Goal: Task Accomplishment & Management: Manage account settings

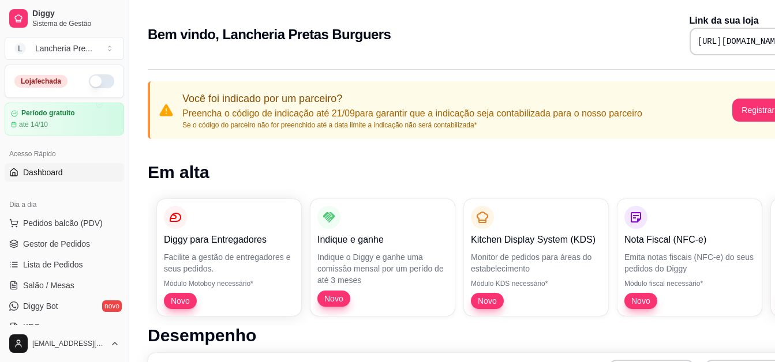
click at [96, 79] on button "button" at bounding box center [101, 81] width 25 height 14
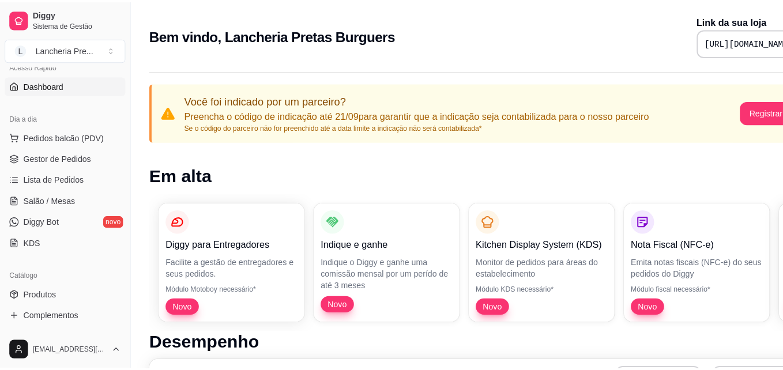
scroll to position [92, 0]
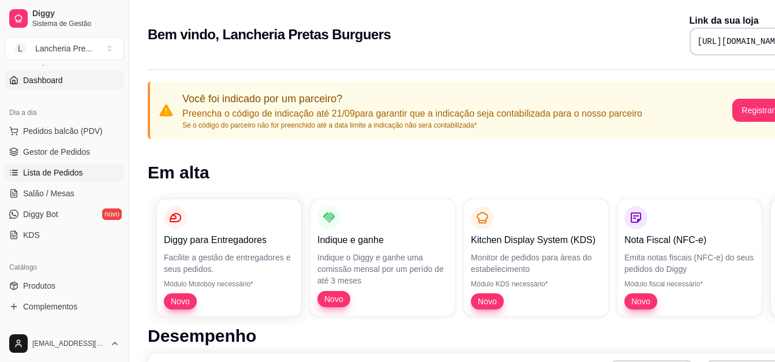
click at [65, 178] on span "Lista de Pedidos" at bounding box center [53, 173] width 60 height 12
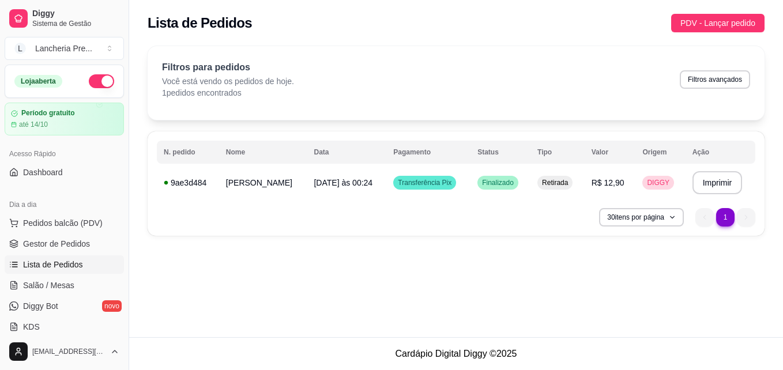
click at [539, 72] on div "Filtros para pedidos Você está vendo os pedidos de hoje. 1 pedidos encontrados …" at bounding box center [456, 80] width 588 height 38
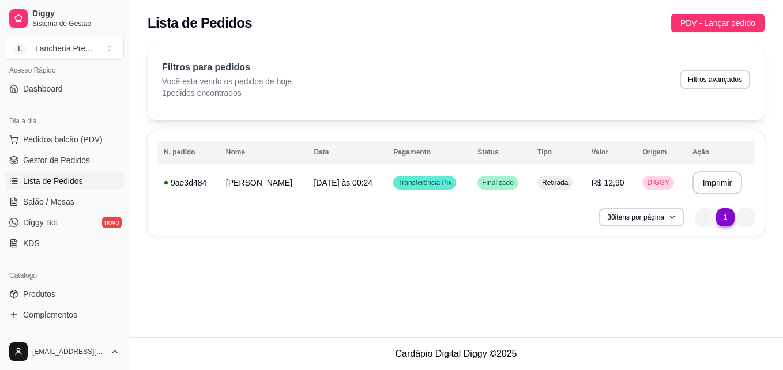
scroll to position [85, 0]
click at [96, 292] on link "Produtos" at bounding box center [64, 293] width 119 height 18
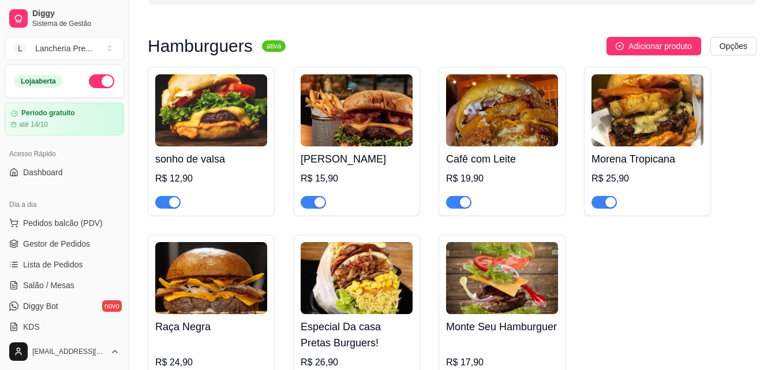
scroll to position [115, 0]
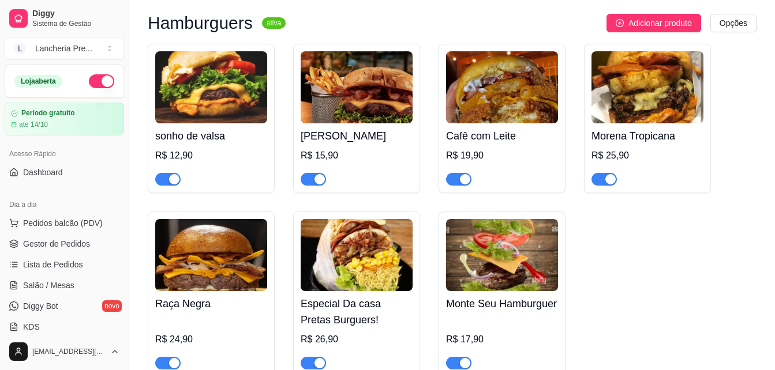
click at [302, 136] on h4 "Sarará Burguer" at bounding box center [356, 136] width 112 height 16
click at [35, 263] on span "Lista de Pedidos" at bounding box center [53, 265] width 60 height 12
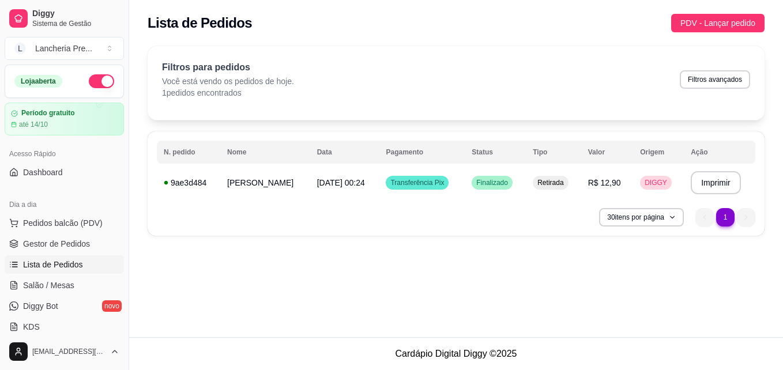
click at [118, 321] on div "Dia a dia Pedidos balcão (PDV) Gestor de Pedidos Lista de Pedidos Salão / Mesas…" at bounding box center [64, 266] width 129 height 150
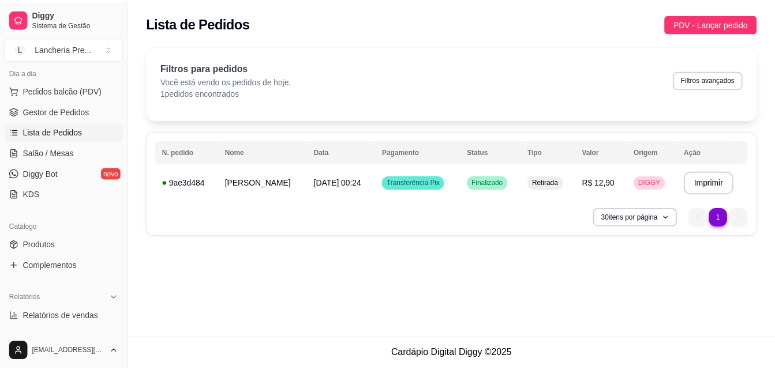
scroll to position [154, 0]
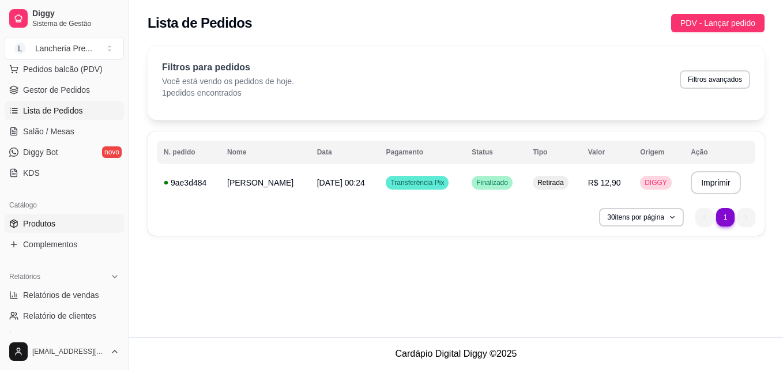
click at [74, 231] on link "Produtos" at bounding box center [64, 224] width 119 height 18
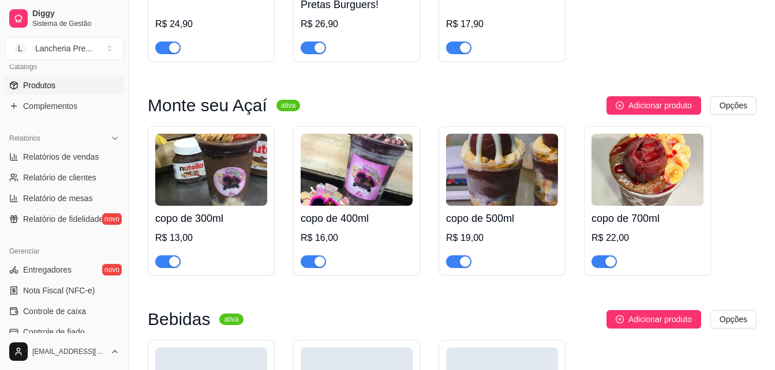
scroll to position [469, 0]
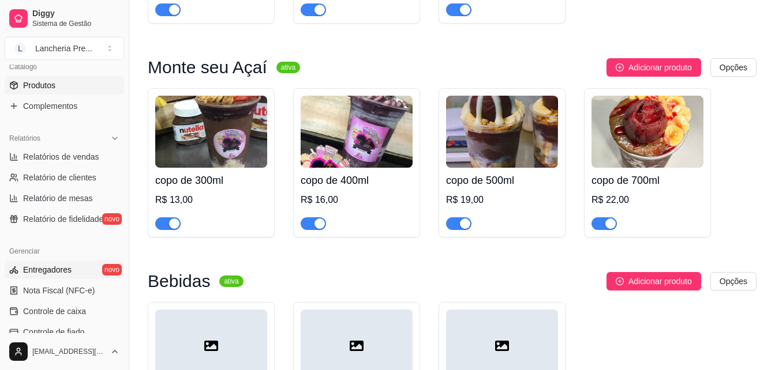
click at [74, 268] on link "Entregadores novo" at bounding box center [64, 270] width 119 height 18
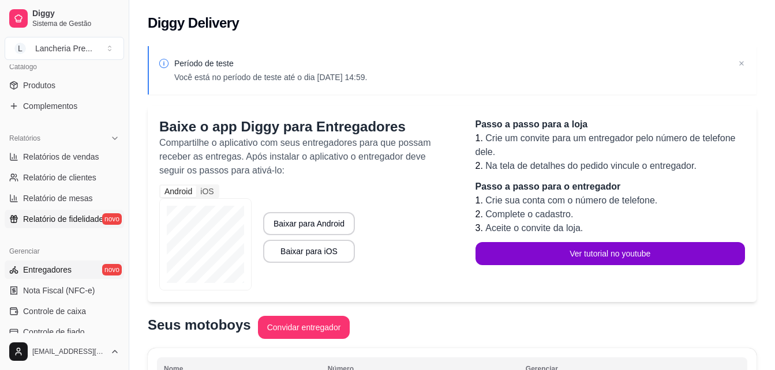
click at [61, 222] on span "Relatório de fidelidade" at bounding box center [63, 219] width 80 height 12
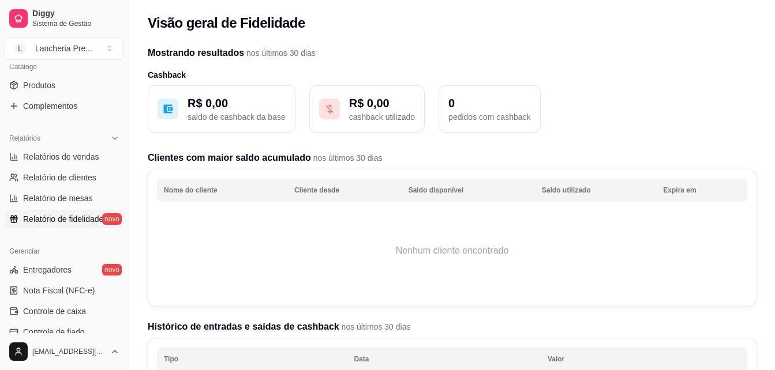
scroll to position [315, 0]
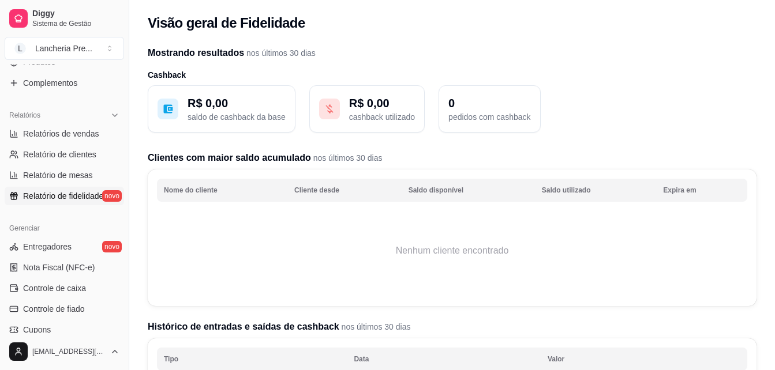
click at [420, 202] on table "Nome do cliente Cliente desde Saldo disponível Saldo utilizado Expira em Nenhum…" at bounding box center [452, 238] width 590 height 118
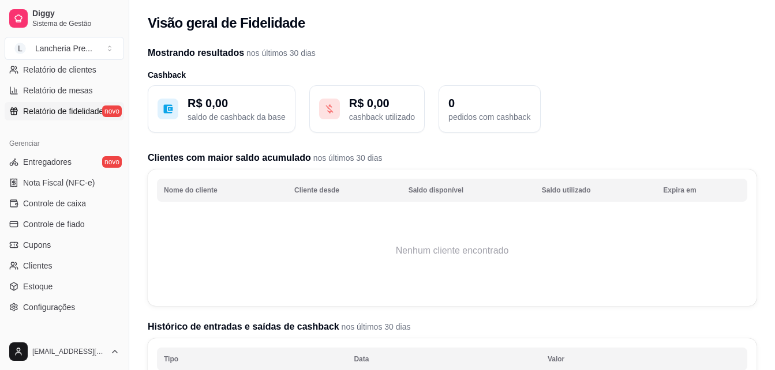
scroll to position [460, 0]
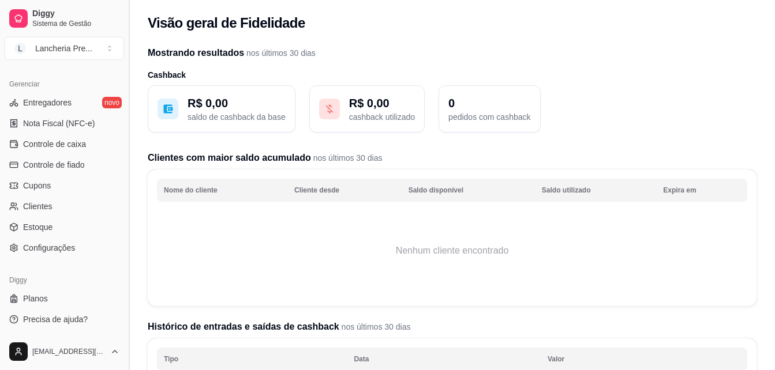
click at [125, 69] on button "Toggle Sidebar" at bounding box center [128, 185] width 9 height 370
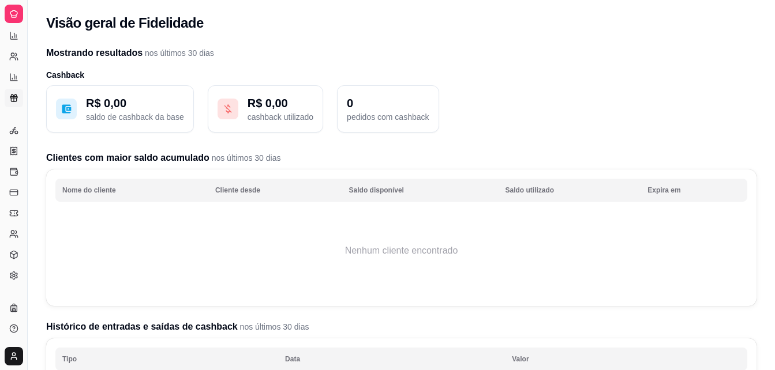
scroll to position [227, 0]
click at [28, 84] on button "Toggle Sidebar" at bounding box center [26, 185] width 9 height 370
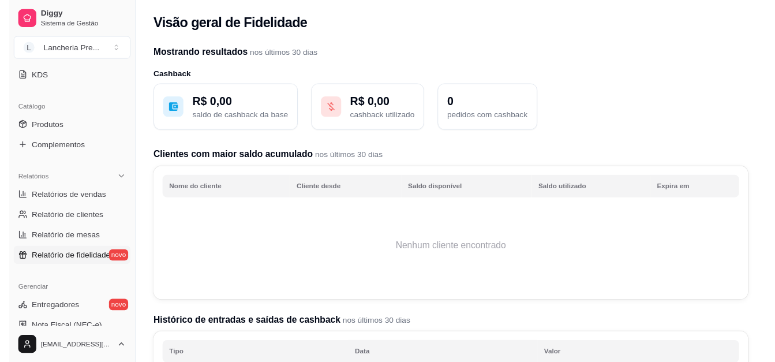
scroll to position [228, 0]
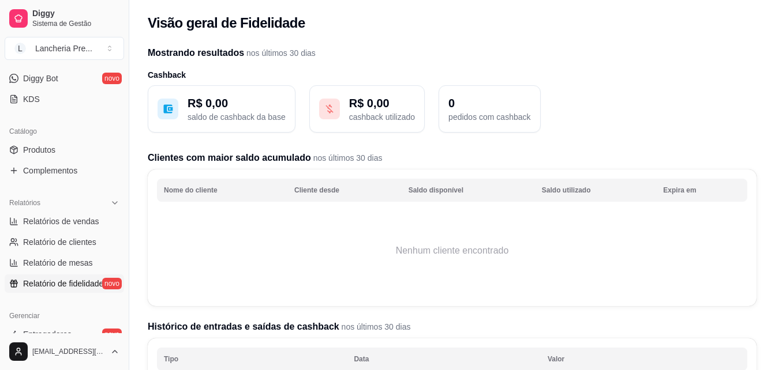
click at [119, 72] on div "Dia a dia Pedidos balcão (PDV) Gestor de Pedidos Lista de Pedidos Salão / Mesas…" at bounding box center [64, 38] width 129 height 150
click at [84, 77] on link "Diggy Bot novo" at bounding box center [64, 78] width 119 height 18
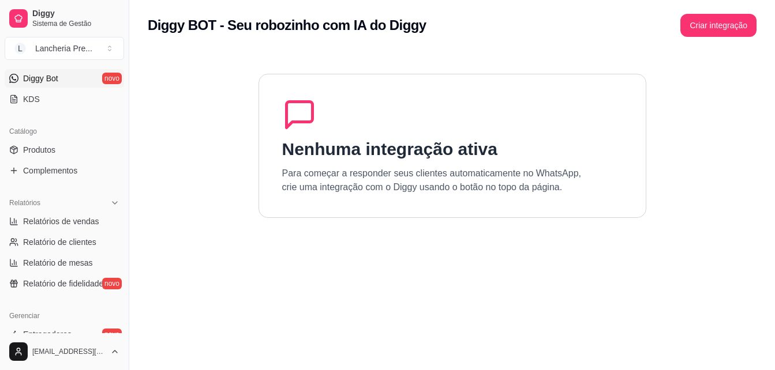
click at [86, 77] on link "Diggy Bot novo" at bounding box center [64, 78] width 119 height 18
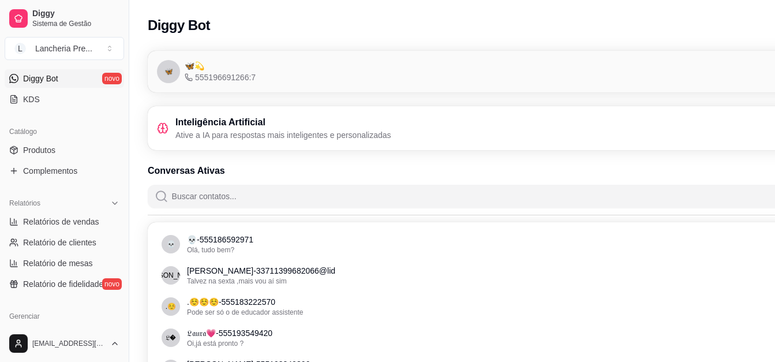
drag, startPoint x: 86, startPoint y: 77, endPoint x: 100, endPoint y: 77, distance: 14.4
click at [100, 77] on link "Diggy Bot novo" at bounding box center [64, 78] width 119 height 18
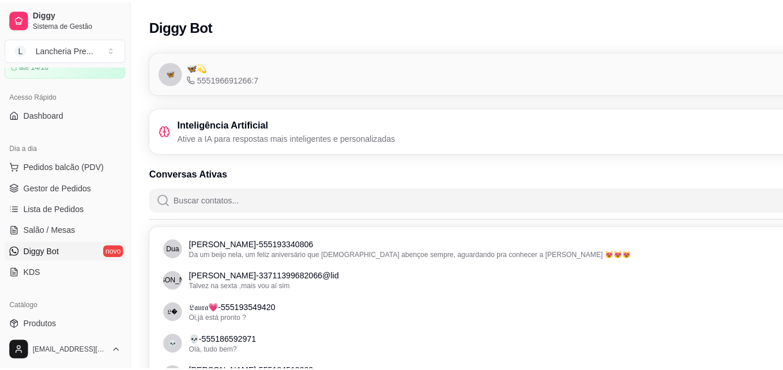
scroll to position [44, 0]
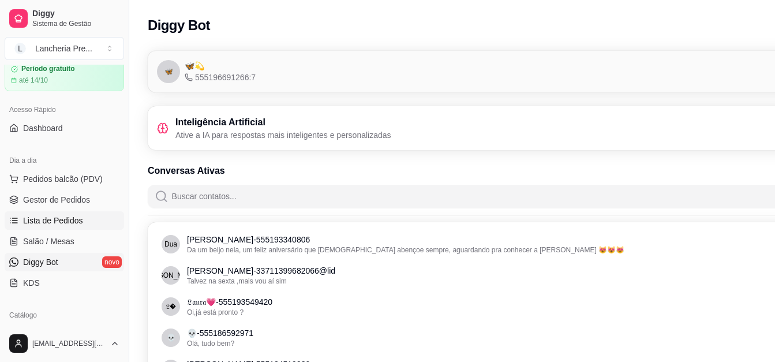
click at [37, 224] on span "Lista de Pedidos" at bounding box center [53, 221] width 60 height 12
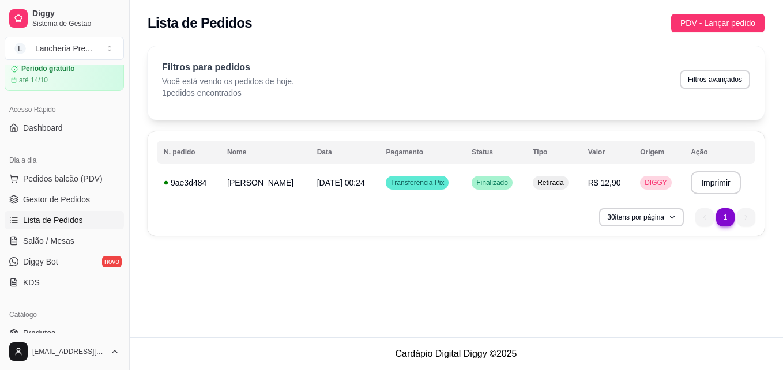
click at [124, 328] on button "Toggle Sidebar" at bounding box center [128, 185] width 9 height 370
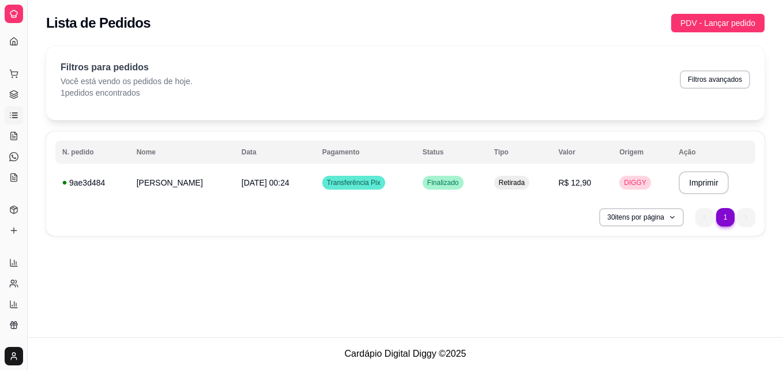
click at [34, 315] on div "**********" at bounding box center [406, 168] width 756 height 337
click at [27, 315] on button "Toggle Sidebar" at bounding box center [26, 185] width 9 height 370
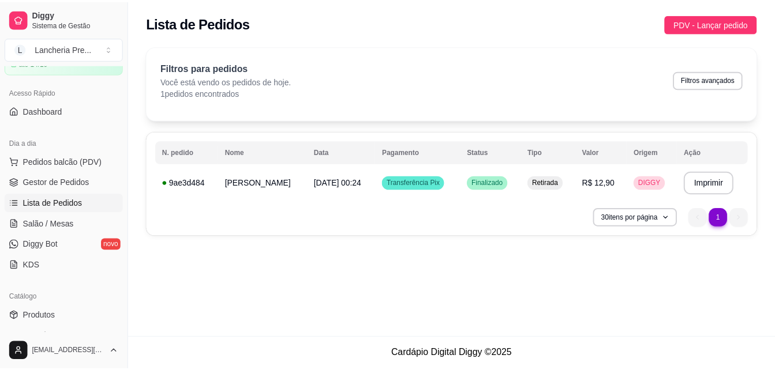
scroll to position [200, 0]
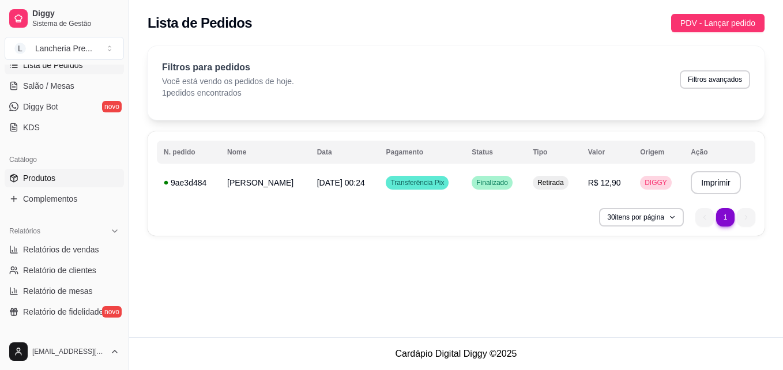
click at [49, 179] on span "Produtos" at bounding box center [39, 178] width 32 height 12
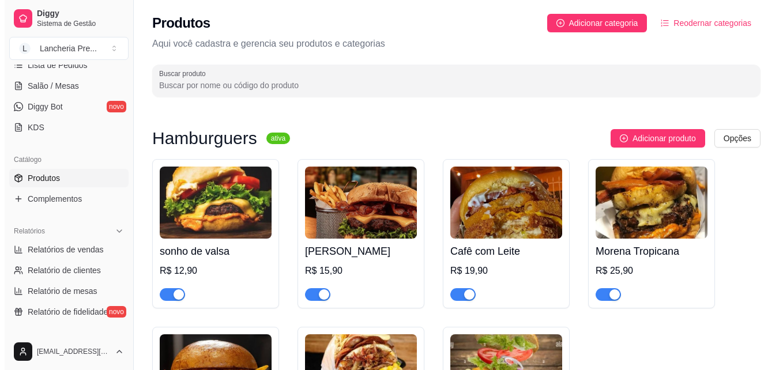
scroll to position [223, 0]
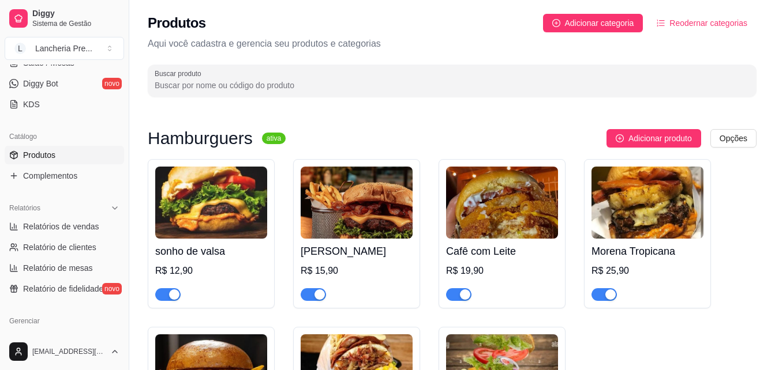
click at [623, 231] on img at bounding box center [647, 203] width 112 height 72
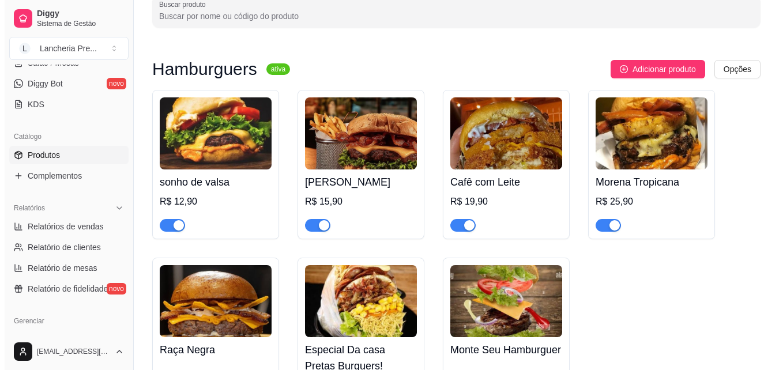
scroll to position [92, 0]
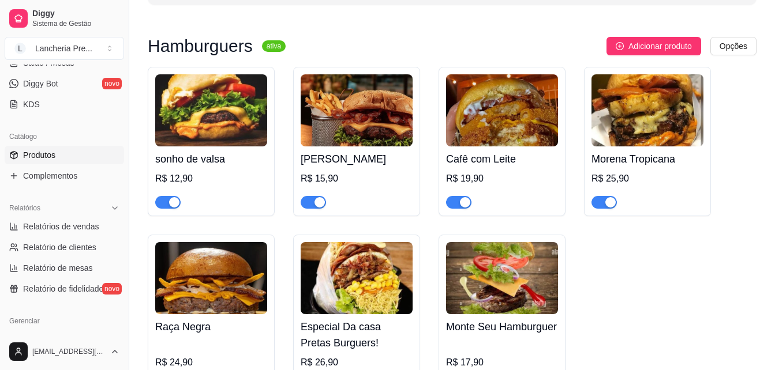
click at [666, 46] on span "Adicionar produto" at bounding box center [659, 46] width 63 height 13
click at [371, 304] on img at bounding box center [356, 278] width 112 height 72
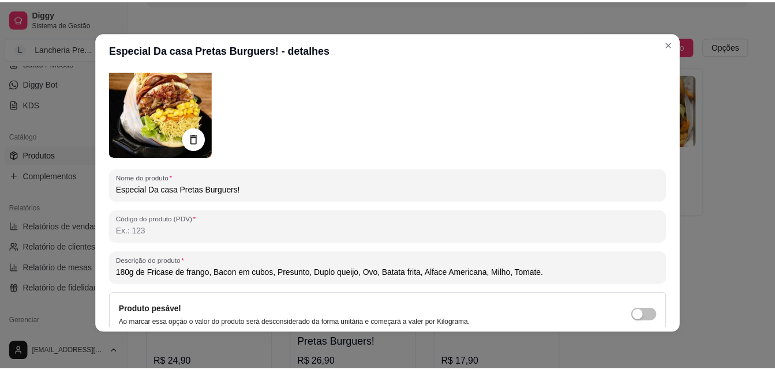
scroll to position [69, 0]
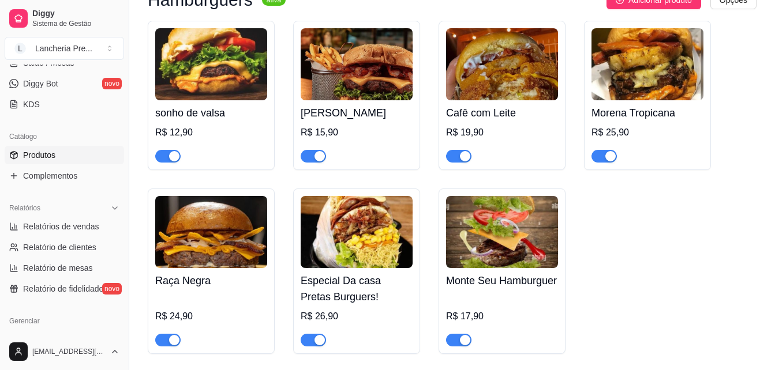
click at [671, 52] on img at bounding box center [647, 64] width 112 height 72
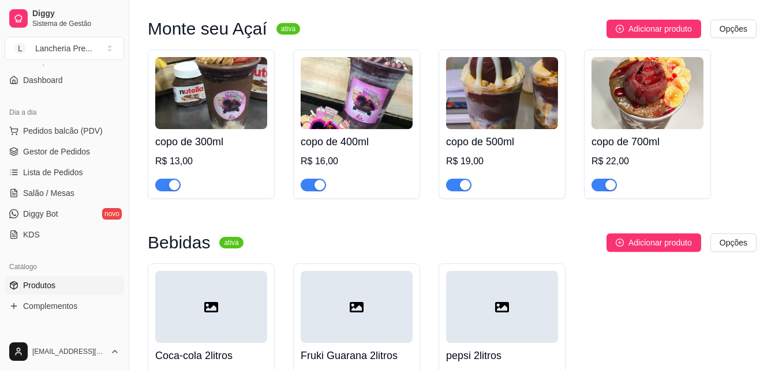
scroll to position [61, 0]
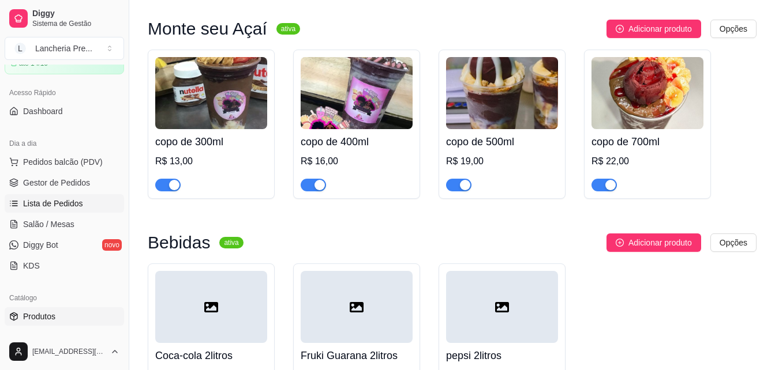
click at [61, 204] on span "Lista de Pedidos" at bounding box center [53, 204] width 60 height 12
